Goal: Task Accomplishment & Management: Use online tool/utility

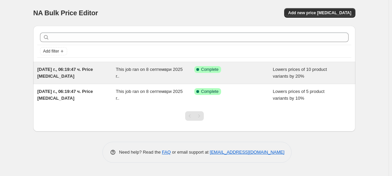
click at [175, 76] on div "This job ran on 8 септември 2025 г.." at bounding box center [155, 73] width 79 height 14
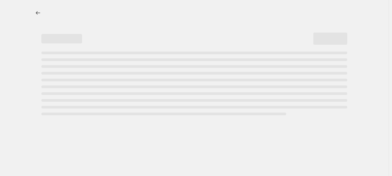
select select "percentage"
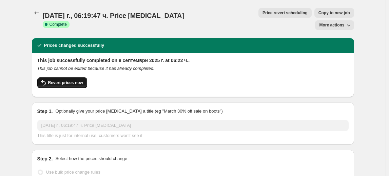
click at [61, 80] on span "Revert prices now" at bounding box center [65, 82] width 35 height 5
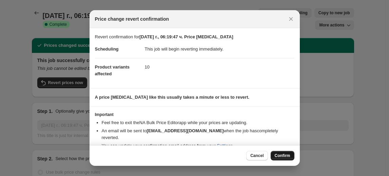
click at [289, 153] on button "Confirm" at bounding box center [283, 156] width 24 height 10
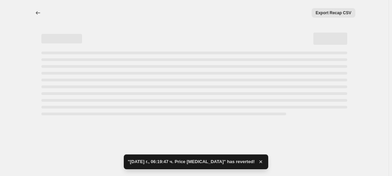
select select "percentage"
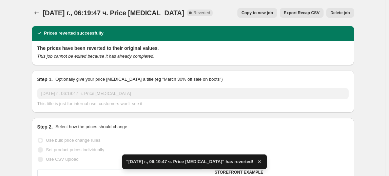
click at [343, 11] on span "Delete job" at bounding box center [339, 12] width 19 height 5
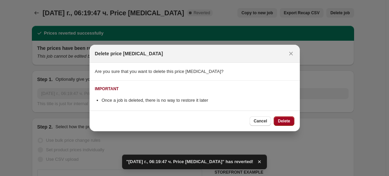
click at [284, 120] on span "Delete" at bounding box center [284, 120] width 12 height 5
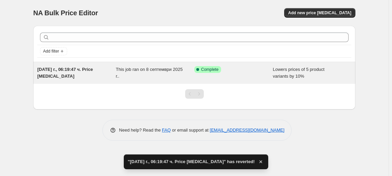
click at [135, 76] on div "This job ran on 8 септември 2025 г.." at bounding box center [155, 73] width 79 height 14
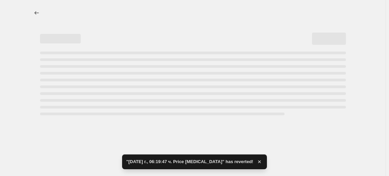
select select "percentage"
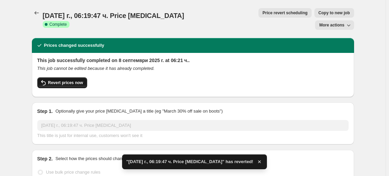
click at [63, 80] on span "Revert prices now" at bounding box center [65, 82] width 35 height 5
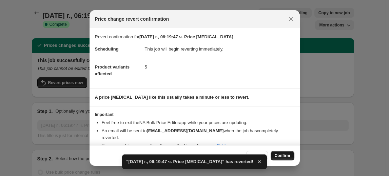
click at [284, 159] on button "Confirm" at bounding box center [283, 156] width 24 height 10
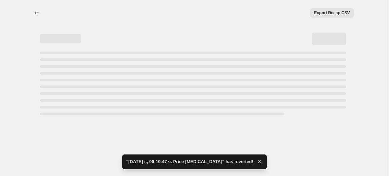
select select "percentage"
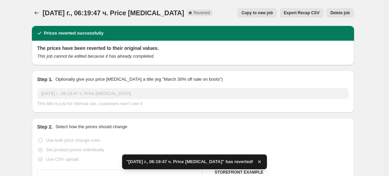
click at [342, 11] on span "Delete job" at bounding box center [339, 12] width 19 height 5
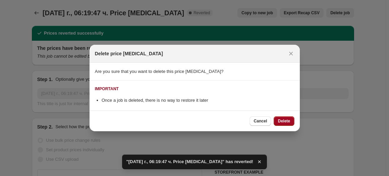
click at [286, 121] on span "Delete" at bounding box center [284, 120] width 12 height 5
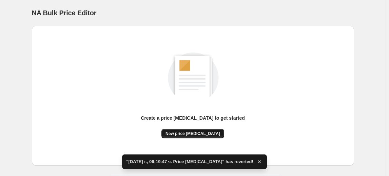
click at [200, 136] on span "New price change job" at bounding box center [193, 133] width 55 height 5
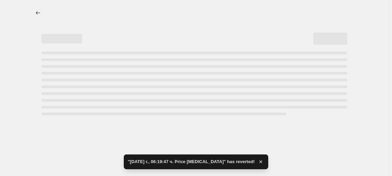
select select "percentage"
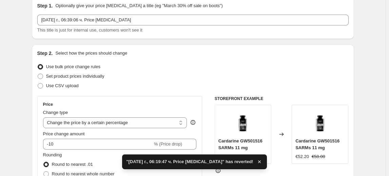
scroll to position [61, 0]
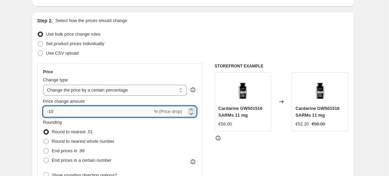
click at [53, 116] on input "-10" at bounding box center [98, 111] width 110 height 11
type input "-30"
click at [84, 124] on fieldset "Rounding Round to nearest .01 Round to nearest whole number End prices in .99 E…" at bounding box center [79, 142] width 72 height 46
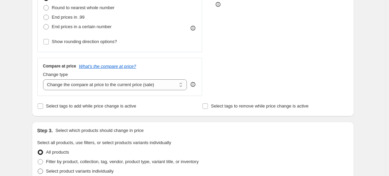
scroll to position [247, 0]
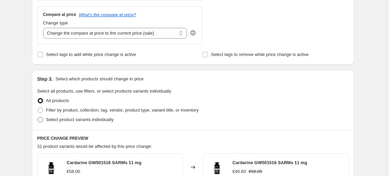
click at [93, 121] on span "Select product variants individually" at bounding box center [80, 119] width 68 height 5
click at [38, 117] on input "Select product variants individually" at bounding box center [38, 117] width 0 height 0
radio input "true"
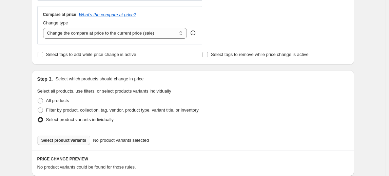
click at [68, 142] on span "Select product variants" at bounding box center [63, 140] width 45 height 5
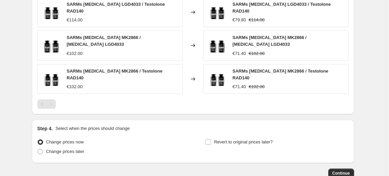
scroll to position [521, 0]
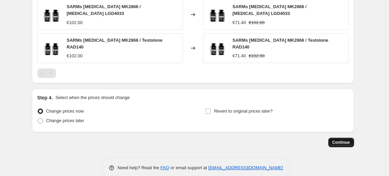
click at [338, 140] on span "Continue" at bounding box center [342, 142] width 18 height 5
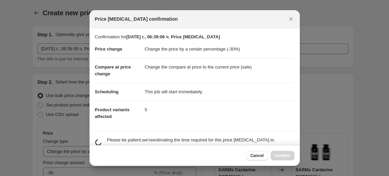
scroll to position [0, 0]
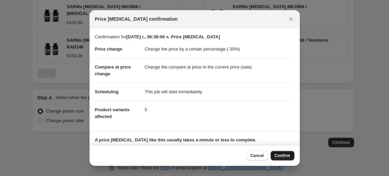
click at [289, 153] on span "Confirm" at bounding box center [283, 155] width 16 height 5
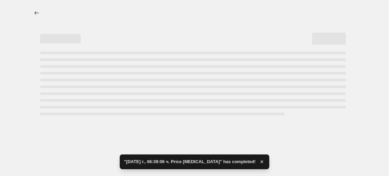
select select "percentage"
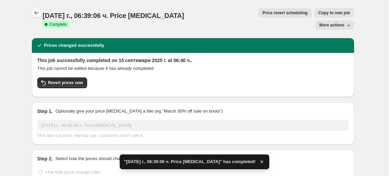
click at [34, 15] on icon "Price change jobs" at bounding box center [36, 13] width 7 height 7
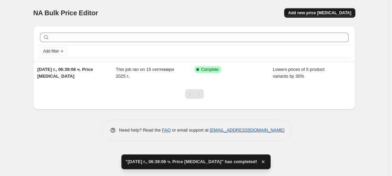
click at [318, 14] on span "Add new price change job" at bounding box center [319, 12] width 63 height 5
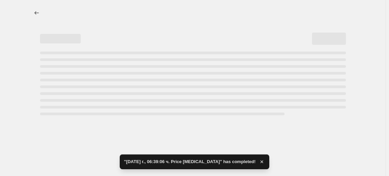
select select "percentage"
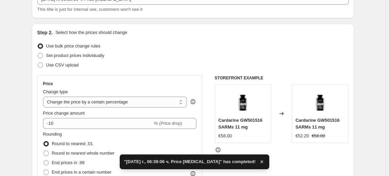
scroll to position [61, 0]
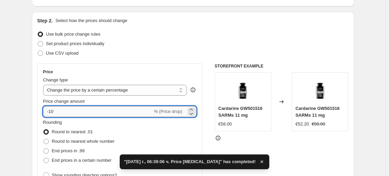
click at [51, 111] on input "-10" at bounding box center [98, 111] width 110 height 11
click at [52, 112] on input "-10" at bounding box center [98, 111] width 110 height 11
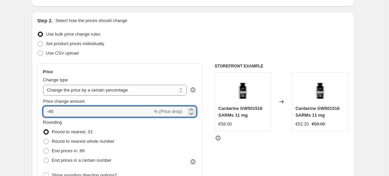
type input "-40"
click at [81, 119] on fieldset "Rounding Round to nearest .01 Round to nearest whole number End prices in .99 E…" at bounding box center [79, 142] width 72 height 46
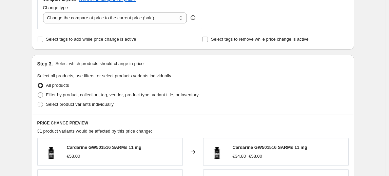
scroll to position [278, 0]
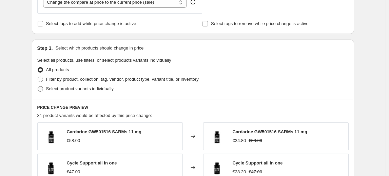
click at [103, 89] on span "Select product variants individually" at bounding box center [80, 88] width 68 height 5
click at [38, 87] on input "Select product variants individually" at bounding box center [38, 86] width 0 height 0
radio input "true"
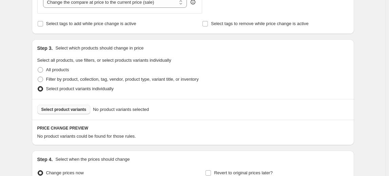
click at [69, 113] on button "Select product variants" at bounding box center [63, 110] width 53 height 10
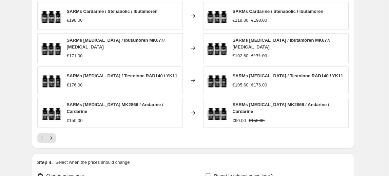
scroll to position [521, 0]
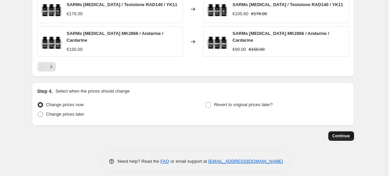
drag, startPoint x: 346, startPoint y: 130, endPoint x: 342, endPoint y: 129, distance: 3.8
click at [342, 133] on span "Continue" at bounding box center [342, 135] width 18 height 5
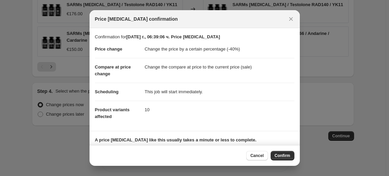
click at [276, 153] on span "Confirm" at bounding box center [283, 155] width 16 height 5
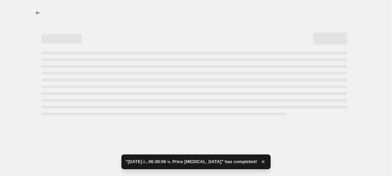
select select "percentage"
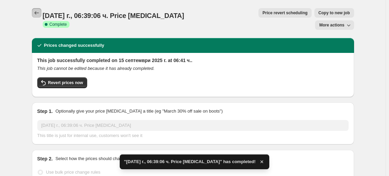
click at [39, 15] on icon "Price change jobs" at bounding box center [36, 13] width 7 height 7
